Goal: Transaction & Acquisition: Purchase product/service

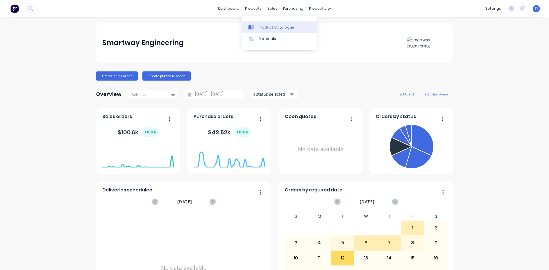
click at [273, 27] on div "Product Catalogue" at bounding box center [276, 27] width 35 height 5
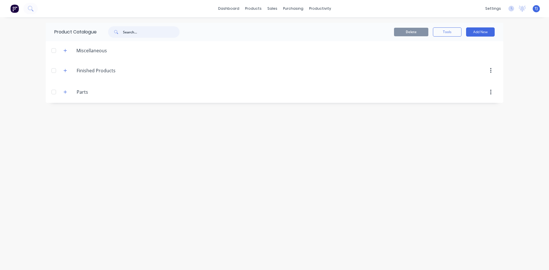
click at [136, 33] on input "text" at bounding box center [151, 31] width 57 height 11
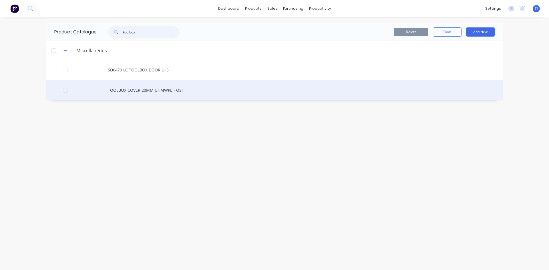
type input "toolbox"
click at [158, 90] on div "TOOLBOX COVER 20MM UHMWPE - OSI" at bounding box center [274, 90] width 457 height 20
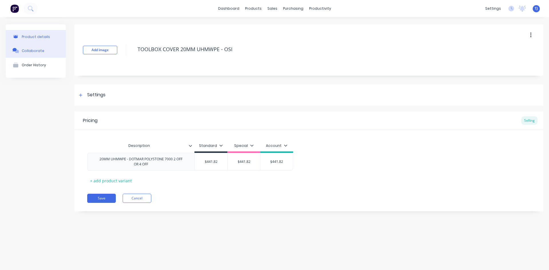
click at [25, 50] on div "Collaborate" at bounding box center [33, 51] width 23 height 4
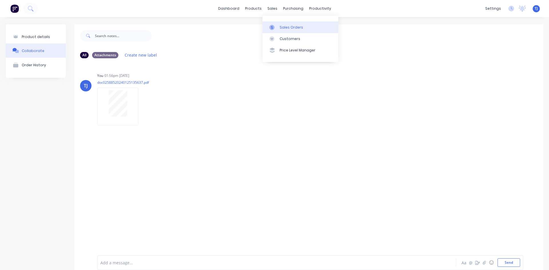
click at [285, 28] on div "Sales Orders" at bounding box center [291, 27] width 23 height 5
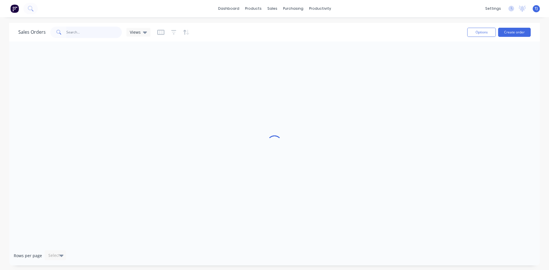
click at [81, 36] on input "text" at bounding box center [94, 32] width 56 height 11
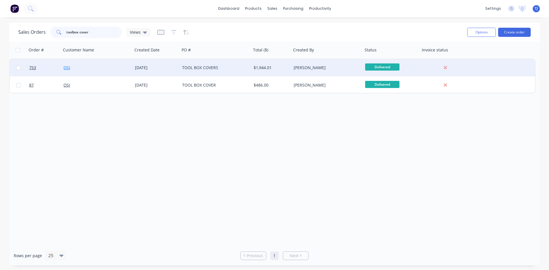
type input "toolbox cover"
click at [68, 66] on link "OSI" at bounding box center [66, 67] width 7 height 5
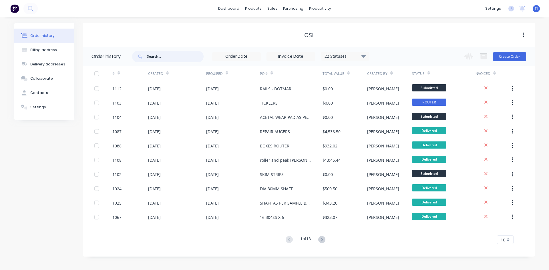
click at [160, 60] on input "text" at bounding box center [175, 56] width 57 height 11
type input "toolbnox cover"
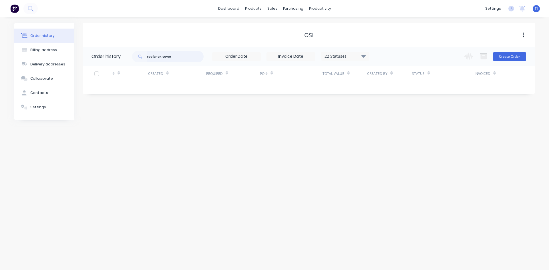
click at [158, 60] on input "toolbnox cover" at bounding box center [175, 56] width 57 height 11
type input "toolbox cover"
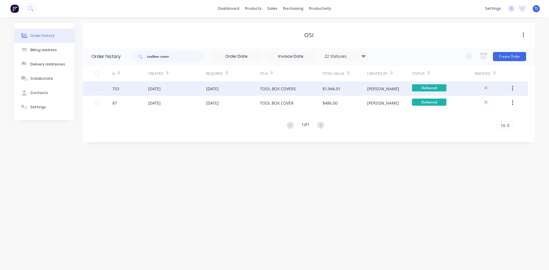
click at [161, 90] on div "[DATE]" at bounding box center [154, 89] width 13 height 6
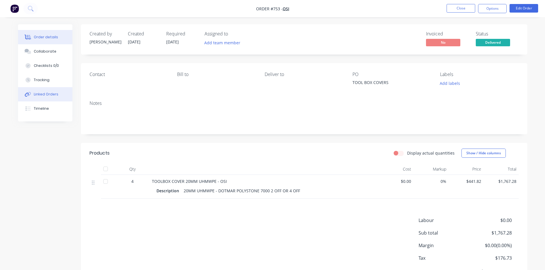
click at [55, 94] on div "Linked Orders" at bounding box center [46, 94] width 25 height 5
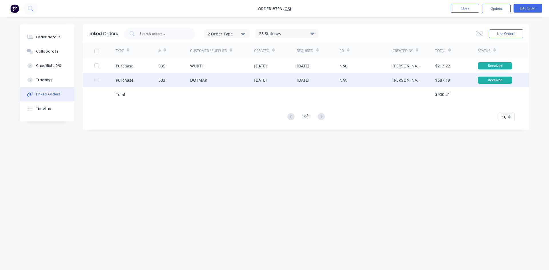
click at [165, 78] on div "533" at bounding box center [161, 80] width 7 height 6
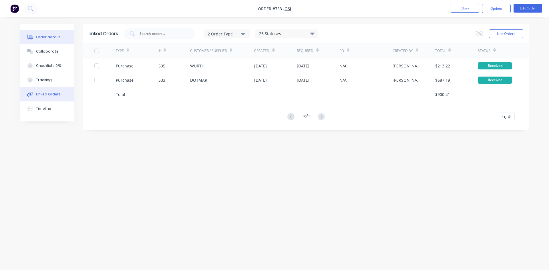
click at [45, 37] on div "Order details" at bounding box center [48, 37] width 24 height 5
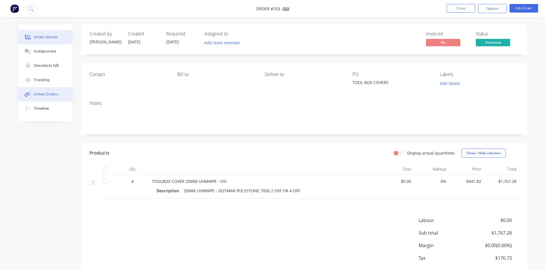
click at [53, 94] on div "Linked Orders" at bounding box center [46, 94] width 25 height 5
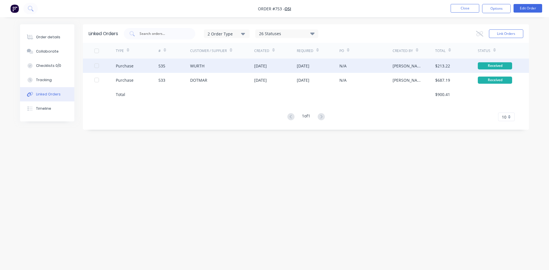
click at [125, 64] on div "Purchase" at bounding box center [125, 66] width 18 height 6
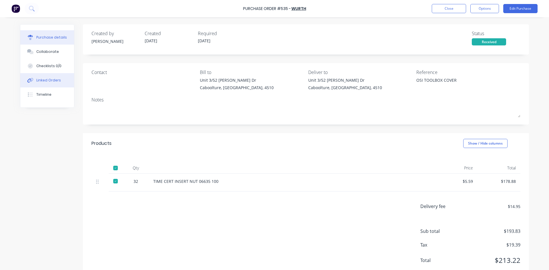
click at [41, 79] on div "Linked Orders" at bounding box center [48, 80] width 25 height 5
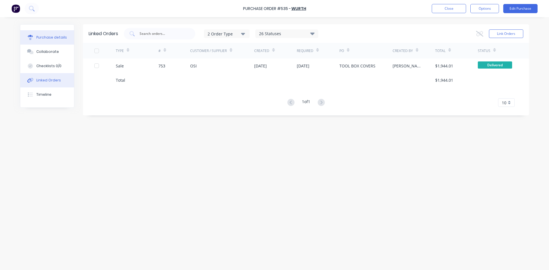
click at [39, 38] on div "Purchase details" at bounding box center [51, 37] width 31 height 5
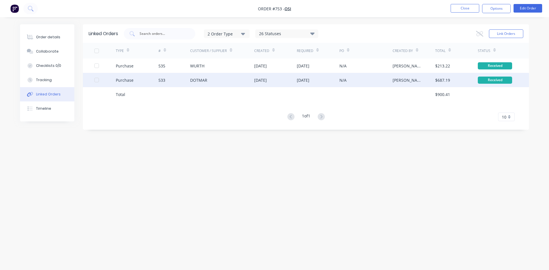
click at [188, 78] on div "533" at bounding box center [174, 80] width 32 height 14
click at [158, 82] on div "533" at bounding box center [161, 80] width 7 height 6
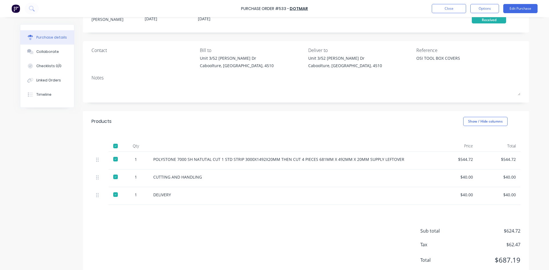
scroll to position [29, 0]
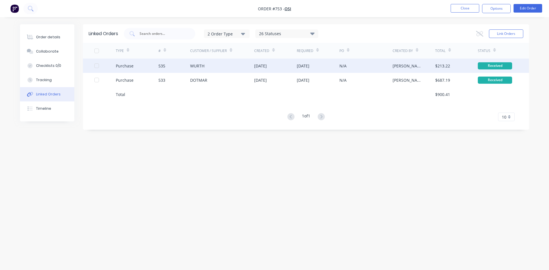
click at [127, 70] on div "Purchase" at bounding box center [137, 66] width 43 height 14
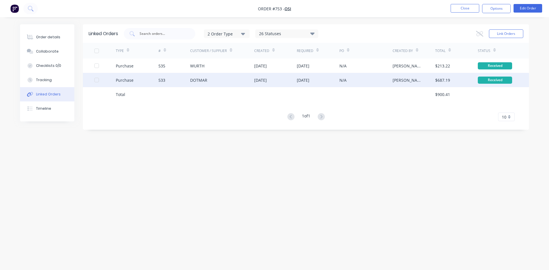
click at [196, 78] on div "DOTMAR" at bounding box center [198, 80] width 17 height 6
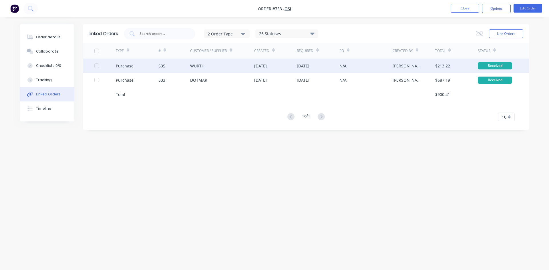
click at [180, 63] on div "535" at bounding box center [174, 66] width 32 height 14
click at [204, 63] on div "WURTH" at bounding box center [197, 66] width 14 height 6
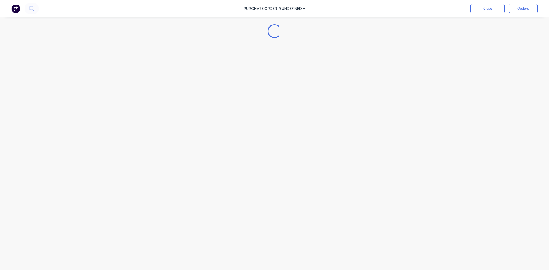
type textarea "x"
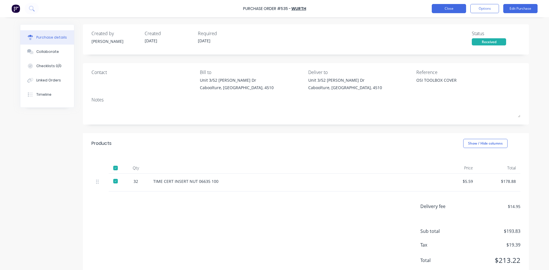
click at [461, 9] on button "Close" at bounding box center [449, 8] width 34 height 9
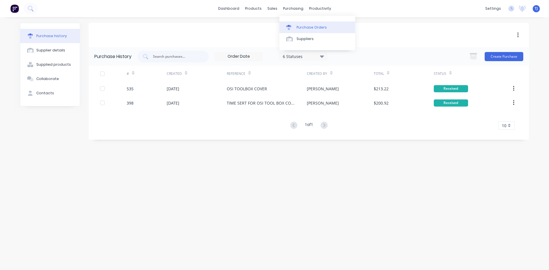
click at [309, 30] on link "Purchase Orders" at bounding box center [317, 26] width 76 height 11
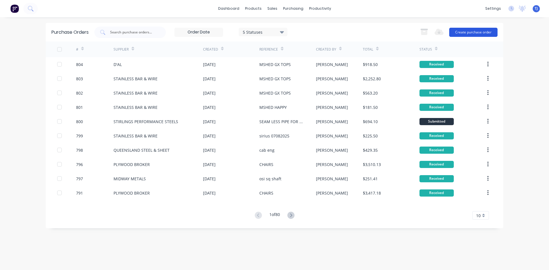
click at [475, 30] on button "Create purchase order" at bounding box center [473, 32] width 48 height 9
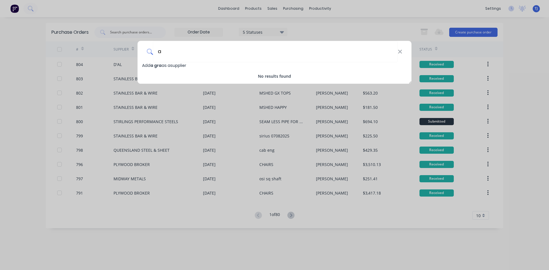
type input "a"
type input "A GRADE ANODISING"
click at [191, 65] on span "Add A GRADE ANODISING as a supplier" at bounding box center [179, 66] width 75 height 6
select select "AU"
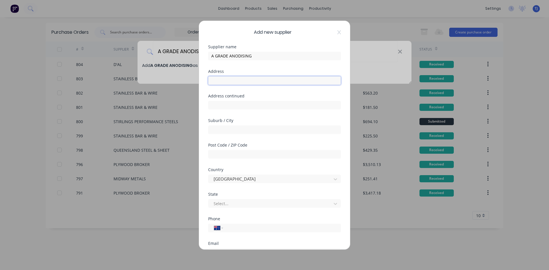
click at [230, 81] on input "text" at bounding box center [274, 80] width 133 height 9
type input "UNIT 12"
click at [236, 103] on input "text" at bounding box center [274, 105] width 133 height 9
type input "[STREET_ADDRESS][PERSON_NAME]"
type input "ORMEAU"
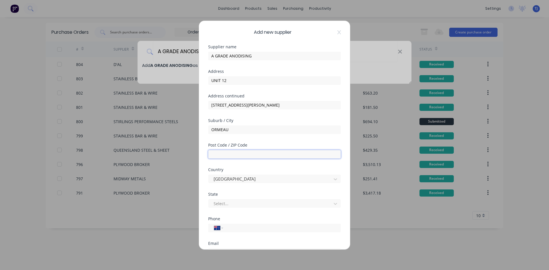
click at [228, 156] on input "text" at bounding box center [274, 154] width 133 height 9
type input "4208"
click at [246, 202] on div at bounding box center [270, 203] width 115 height 7
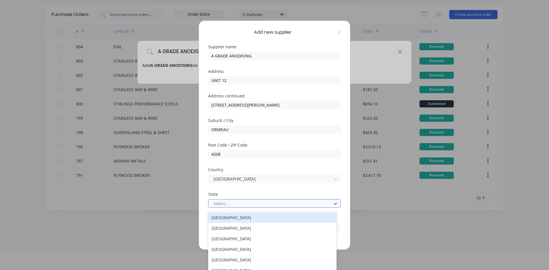
scroll to position [19, 0]
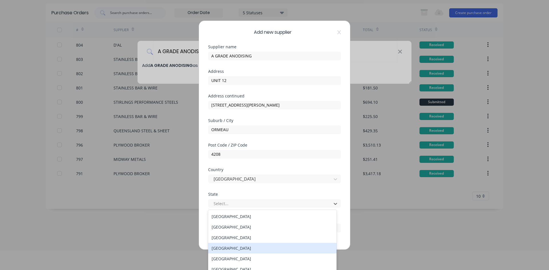
click at [240, 248] on div "[GEOGRAPHIC_DATA]" at bounding box center [272, 248] width 128 height 11
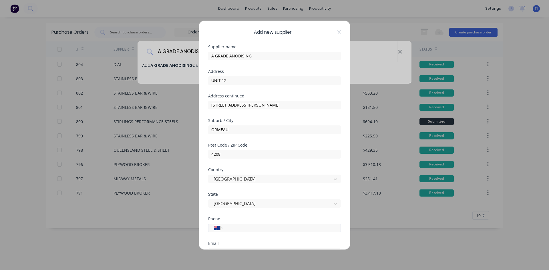
click at [233, 232] on div "International [GEOGRAPHIC_DATA] [GEOGRAPHIC_DATA] [GEOGRAPHIC_DATA] [GEOGRAPHIC…" at bounding box center [274, 228] width 133 height 9
click at [234, 229] on input "tel" at bounding box center [281, 228] width 108 height 7
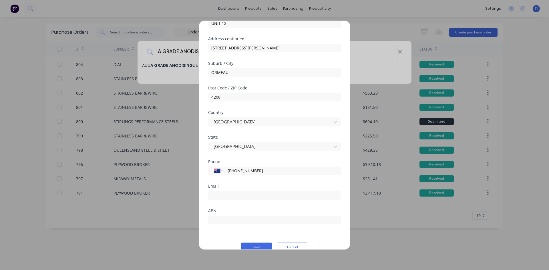
scroll to position [67, 0]
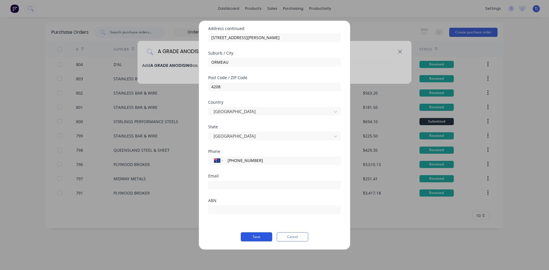
type input "[PHONE_NUMBER]"
click at [259, 237] on button "Save" at bounding box center [256, 236] width 31 height 9
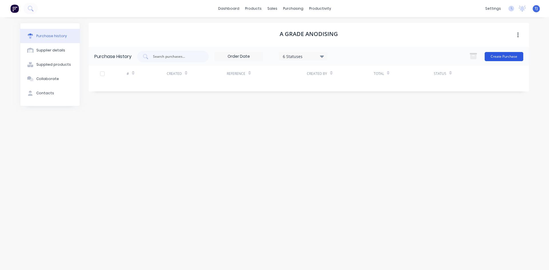
click at [502, 57] on button "Create Purchase" at bounding box center [504, 56] width 39 height 9
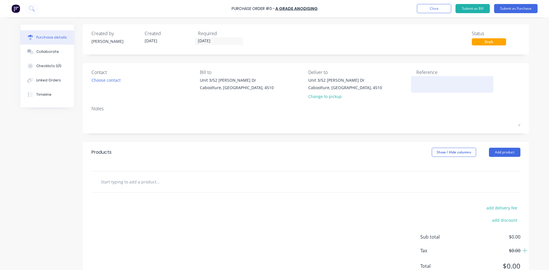
click at [420, 86] on textarea at bounding box center [451, 83] width 71 height 13
type textarea "ARNOTTS JC 7"
type textarea "x"
type textarea "ARNOTTS JC 73"
type textarea "x"
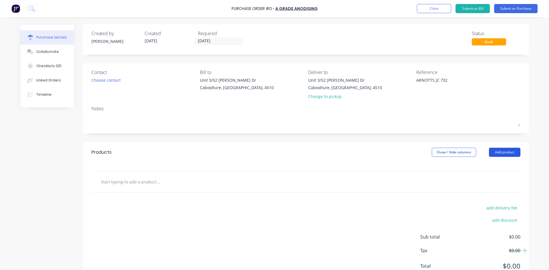
type textarea "ARNOTTS JC 732"
type textarea "x"
type textarea "ARNOTTS JC 732"
click at [503, 152] on button "Add product" at bounding box center [504, 152] width 31 height 9
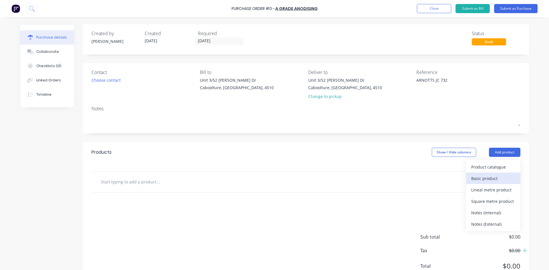
click at [487, 179] on div "Basic product" at bounding box center [493, 178] width 44 height 8
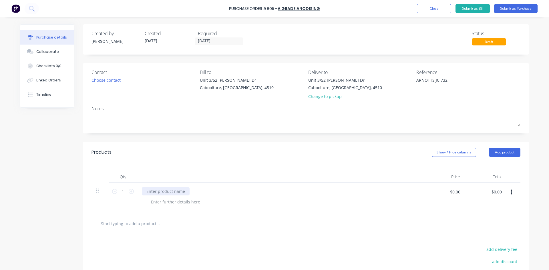
type textarea "x"
click at [157, 192] on div at bounding box center [166, 191] width 48 height 8
type textarea "x"
type input "60"
type textarea "x"
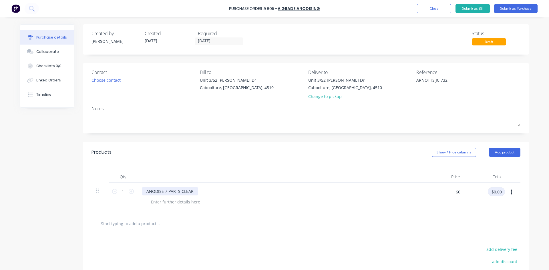
type input "$60.00"
click at [517, 11] on button "Submit as Purchase" at bounding box center [515, 8] width 43 height 9
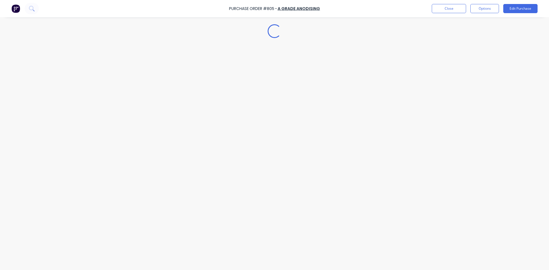
type textarea "x"
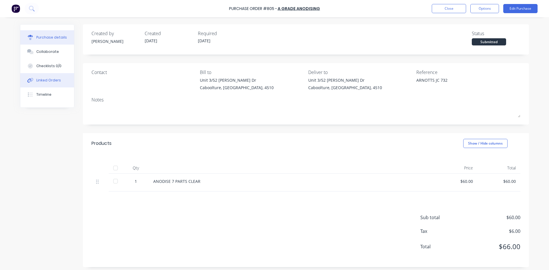
click at [46, 81] on div "Linked Orders" at bounding box center [48, 80] width 25 height 5
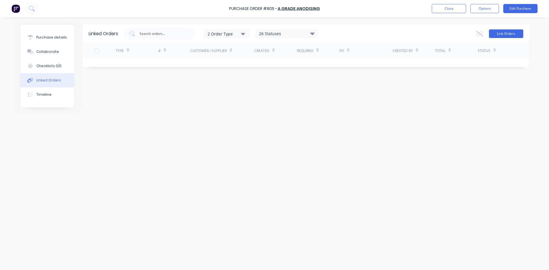
click at [507, 36] on button "Link Orders" at bounding box center [506, 33] width 34 height 9
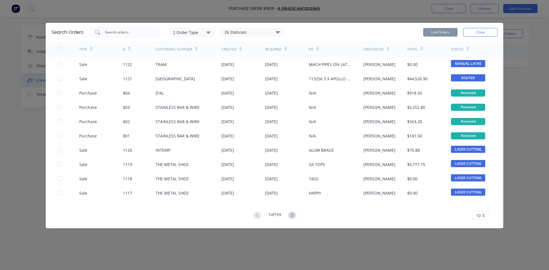
click at [117, 34] on input "text" at bounding box center [127, 32] width 47 height 6
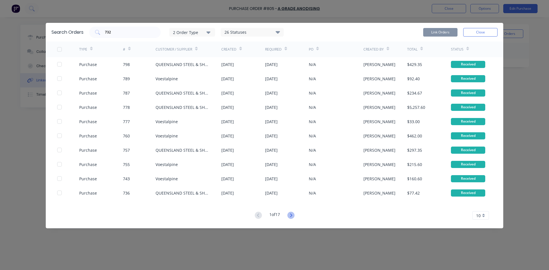
click at [294, 215] on icon at bounding box center [290, 215] width 7 height 7
click at [259, 212] on icon at bounding box center [258, 215] width 7 height 7
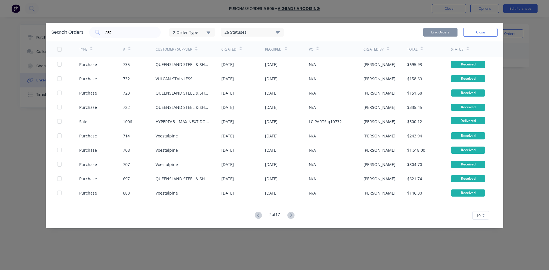
click at [255, 214] on icon at bounding box center [258, 215] width 7 height 7
click at [143, 36] on div "732" at bounding box center [124, 32] width 71 height 11
click at [143, 35] on input "732" at bounding box center [127, 32] width 47 height 6
click at [144, 35] on input "732" at bounding box center [127, 32] width 47 height 6
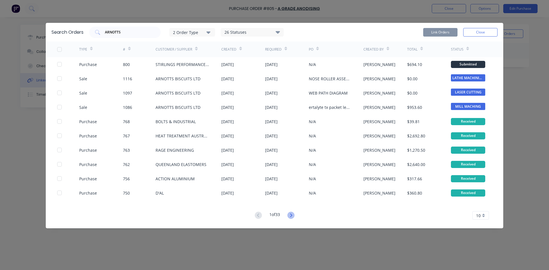
click at [292, 214] on g at bounding box center [290, 215] width 7 height 7
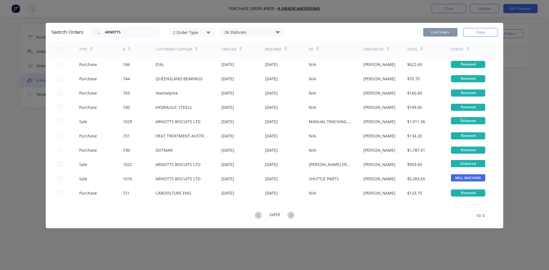
click at [292, 214] on icon at bounding box center [291, 215] width 2 height 3
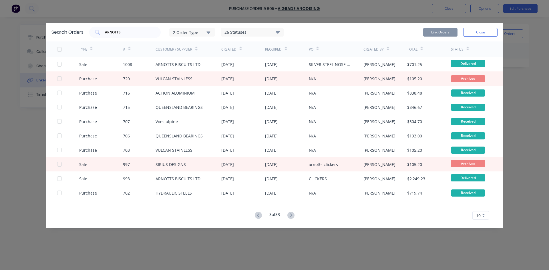
click at [292, 214] on icon at bounding box center [291, 215] width 2 height 3
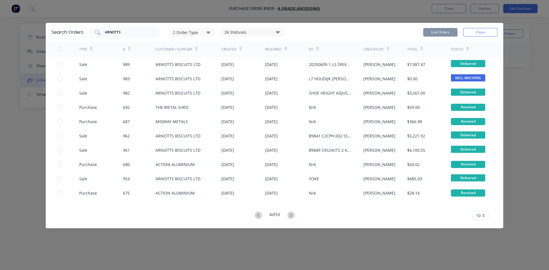
click at [120, 34] on input "ARNOTTS" at bounding box center [127, 32] width 47 height 6
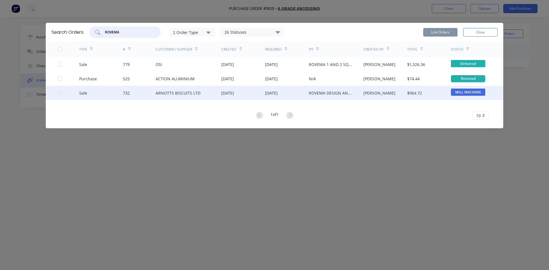
click at [59, 92] on div at bounding box center [59, 92] width 11 height 11
type input "ROVEMA"
click at [440, 30] on button "Link Orders" at bounding box center [440, 32] width 34 height 9
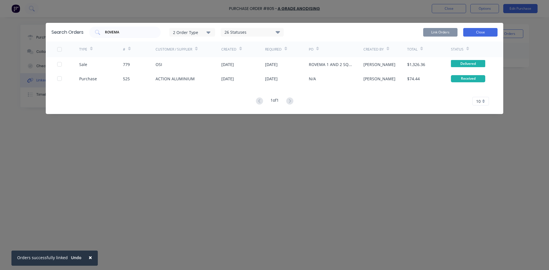
click at [481, 35] on button "Close" at bounding box center [480, 32] width 34 height 9
